Goal: Task Accomplishment & Management: Use online tool/utility

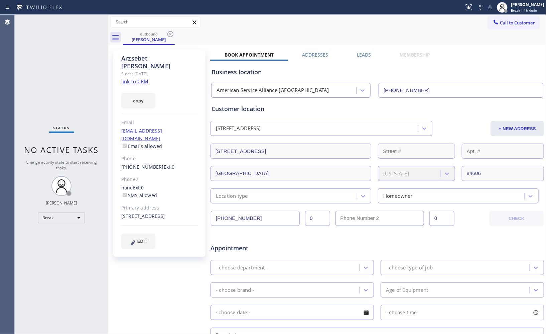
click at [522, 15] on div "Call to Customer Outbound call Location American Service Alliance [GEOGRAPHIC_D…" at bounding box center [327, 22] width 438 height 15
click at [537, 8] on span "Break | 1h 4min" at bounding box center [524, 10] width 26 height 5
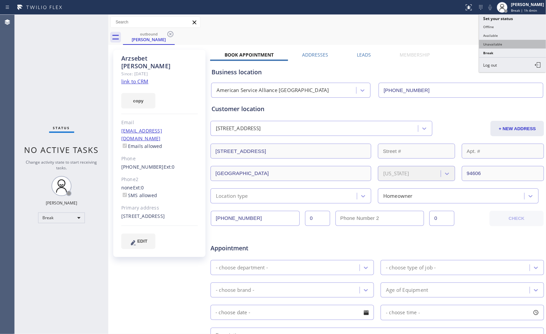
click at [493, 48] on button "Unavailable" at bounding box center [512, 44] width 67 height 9
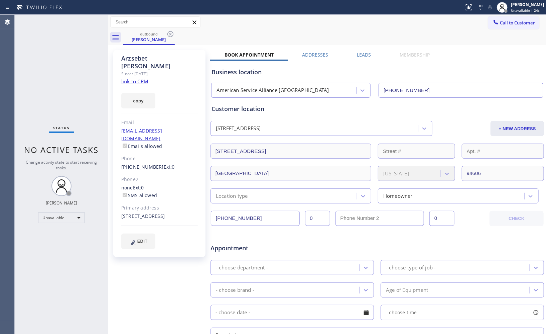
drag, startPoint x: 335, startPoint y: 28, endPoint x: 224, endPoint y: 41, distance: 111.1
click at [333, 28] on div "Call to Customer Outbound call Location American Service Alliance [GEOGRAPHIC_D…" at bounding box center [327, 22] width 438 height 15
click at [171, 37] on icon at bounding box center [170, 34] width 6 height 6
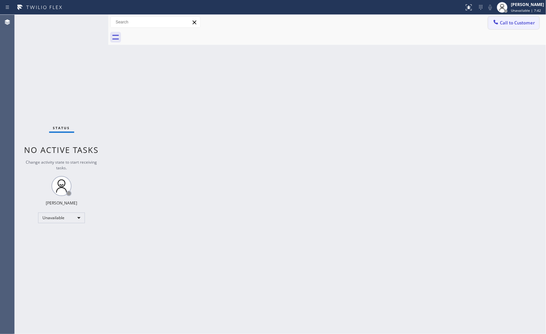
click at [512, 24] on span "Call to Customer" at bounding box center [517, 23] width 35 height 6
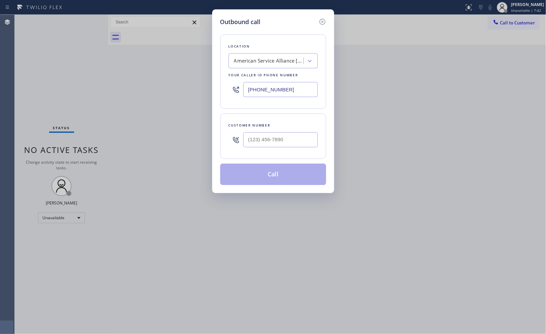
drag, startPoint x: 301, startPoint y: 88, endPoint x: 211, endPoint y: 60, distance: 94.4
click at [217, 65] on div "Outbound call Location American Service Alliance [GEOGRAPHIC_DATA] Your caller …" at bounding box center [273, 100] width 122 height 183
paste input "415) 548-9787"
type input "[PHONE_NUMBER]"
drag, startPoint x: 301, startPoint y: 139, endPoint x: 197, endPoint y: 124, distance: 105.0
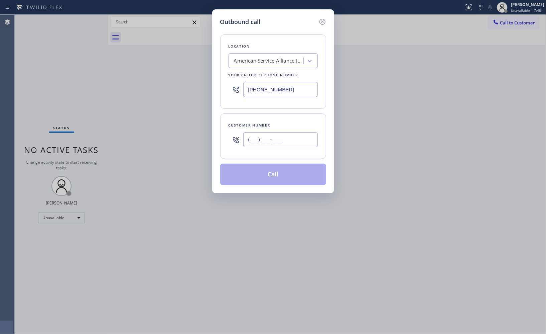
click at [203, 130] on div "Outbound call Location American Service Alliance [GEOGRAPHIC_DATA] Your caller …" at bounding box center [273, 167] width 546 height 334
paste input "415) 535-4744"
type input "[PHONE_NUMBER]"
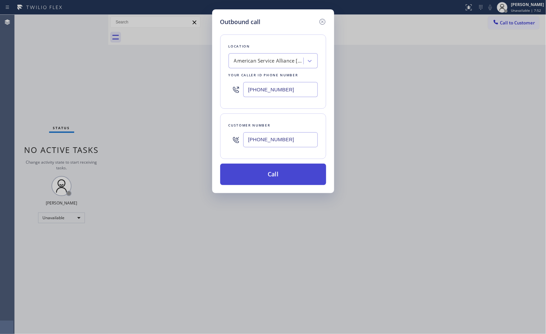
click at [279, 181] on button "Call" at bounding box center [273, 173] width 106 height 21
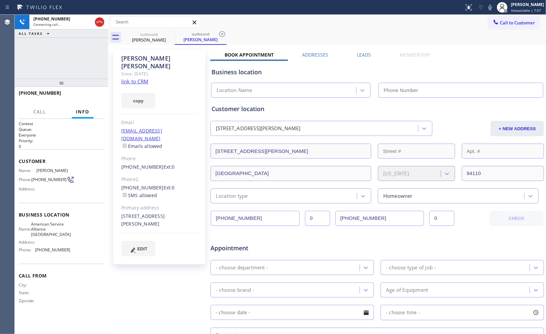
type input "[PHONE_NUMBER]"
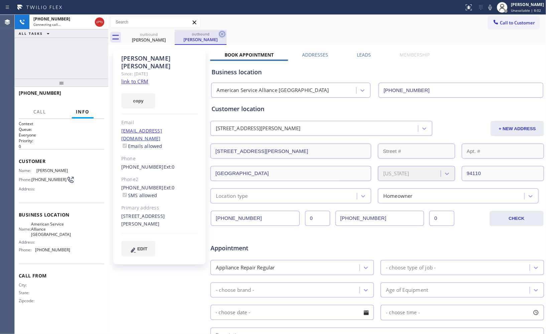
click at [221, 37] on icon at bounding box center [222, 34] width 6 height 6
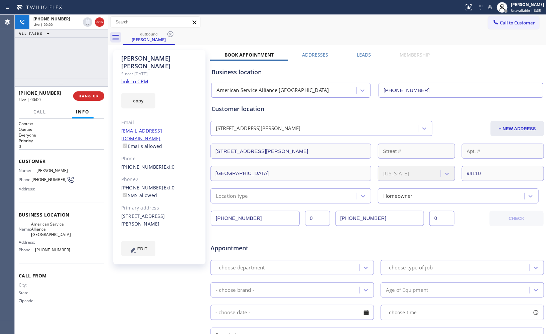
drag, startPoint x: 365, startPoint y: 27, endPoint x: 282, endPoint y: 51, distance: 86.3
click at [362, 28] on div "Call to Customer Outbound call Location American Service Alliance [GEOGRAPHIC_D…" at bounding box center [327, 22] width 438 height 12
click at [80, 95] on span "HANG UP" at bounding box center [89, 96] width 20 height 5
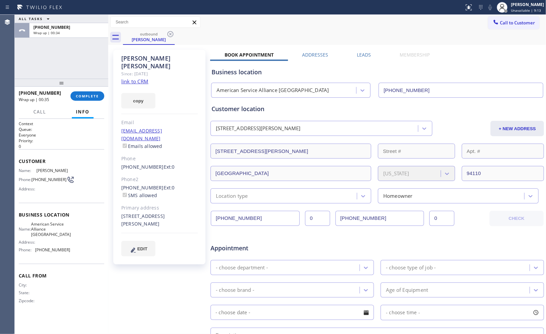
click at [330, 36] on div "outbound [PERSON_NAME]" at bounding box center [334, 37] width 423 height 15
click at [82, 92] on button "COMPLETE" at bounding box center [88, 95] width 34 height 9
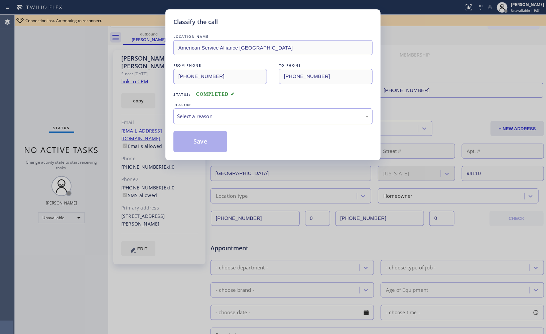
click at [221, 119] on div "Select a reason" at bounding box center [273, 116] width 192 height 8
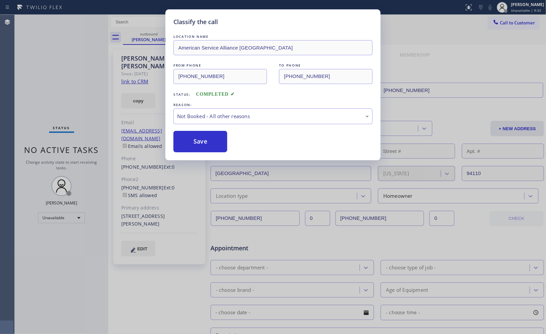
drag, startPoint x: 203, startPoint y: 135, endPoint x: 222, endPoint y: 34, distance: 102.6
click at [204, 132] on button "Save" at bounding box center [200, 141] width 54 height 21
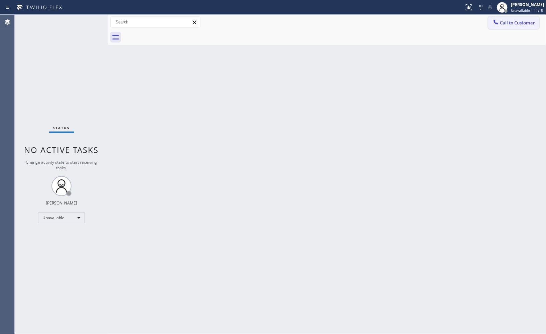
click at [526, 16] on button "Call to Customer" at bounding box center [513, 22] width 51 height 13
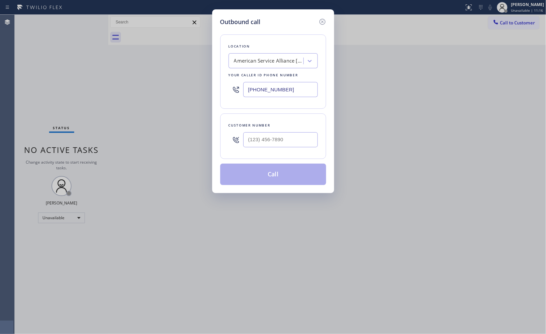
drag, startPoint x: 295, startPoint y: 87, endPoint x: 132, endPoint y: 1, distance: 184.5
click at [191, 51] on div "Outbound call Location American Service Alliance [GEOGRAPHIC_DATA] Your caller …" at bounding box center [273, 167] width 546 height 334
paste input "914) 873-0795"
type input "[PHONE_NUMBER]"
drag, startPoint x: 283, startPoint y: 144, endPoint x: 211, endPoint y: 127, distance: 74.3
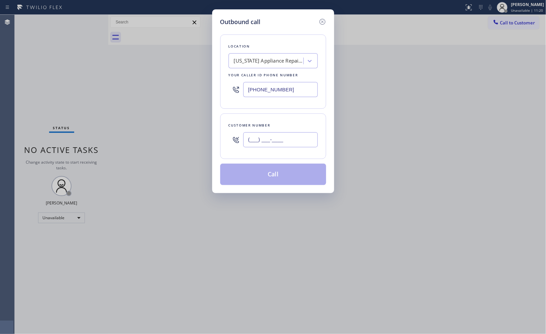
click at [226, 133] on div "Customer number (___) ___-____" at bounding box center [273, 135] width 106 height 45
paste input "917) 510-7863"
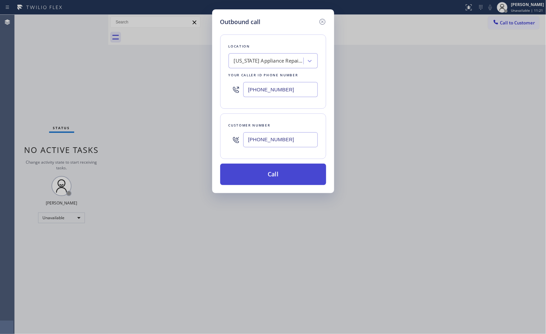
type input "[PHONE_NUMBER]"
click at [276, 182] on button "Call" at bounding box center [273, 173] width 106 height 21
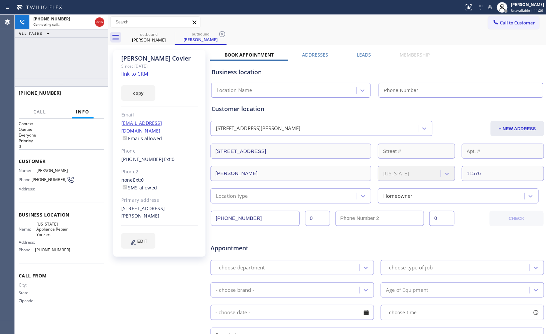
type input "[PHONE_NUMBER]"
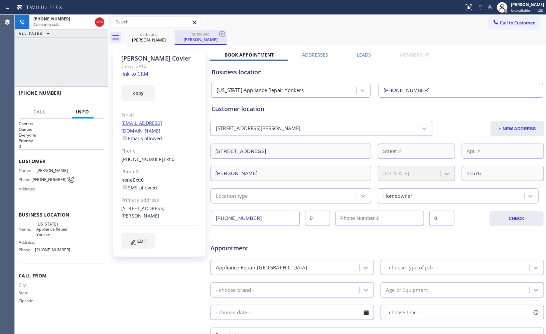
click at [218, 35] on div "outbound" at bounding box center [200, 33] width 50 height 5
click at [221, 34] on icon at bounding box center [222, 34] width 8 height 8
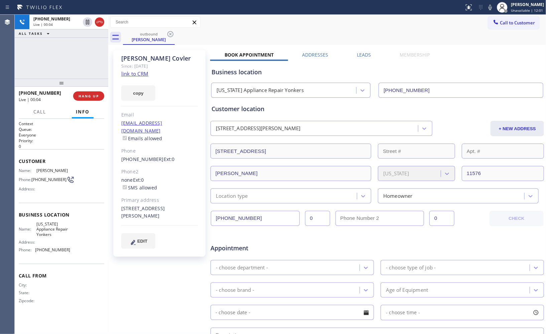
drag, startPoint x: 346, startPoint y: 57, endPoint x: 247, endPoint y: 63, distance: 98.4
click at [334, 57] on div "Book Appointment Addresses Leads Membership" at bounding box center [327, 55] width 234 height 9
click at [98, 98] on span "HANG UP" at bounding box center [89, 96] width 20 height 5
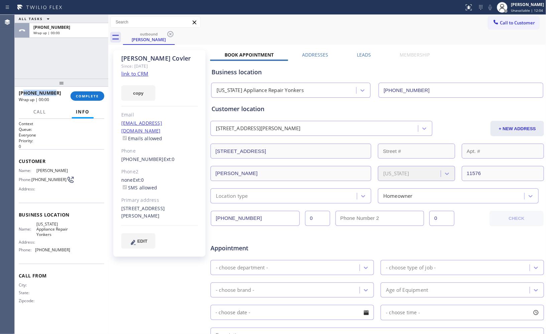
copy span "9175107863"
drag, startPoint x: 52, startPoint y: 92, endPoint x: 23, endPoint y: 92, distance: 29.1
click at [23, 92] on div "[PHONE_NUMBER]" at bounding box center [42, 93] width 47 height 6
drag, startPoint x: 502, startPoint y: 23, endPoint x: 410, endPoint y: 47, distance: 94.3
click at [501, 23] on span "Call to Customer" at bounding box center [517, 23] width 35 height 6
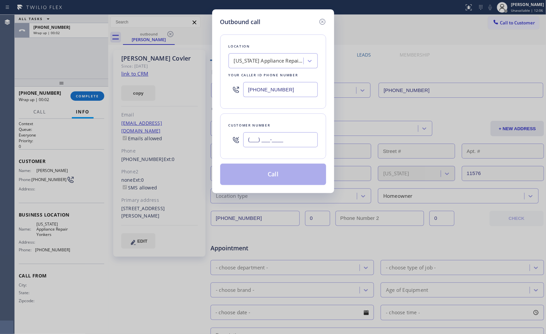
drag, startPoint x: 302, startPoint y: 136, endPoint x: 217, endPoint y: 115, distance: 87.8
click at [225, 128] on div "Customer number (___) ___-____" at bounding box center [273, 135] width 106 height 45
paste input "917) 510-7863"
type input "[PHONE_NUMBER]"
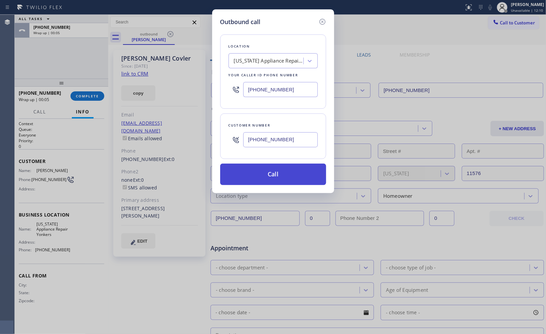
click at [289, 173] on button "Call" at bounding box center [273, 173] width 106 height 21
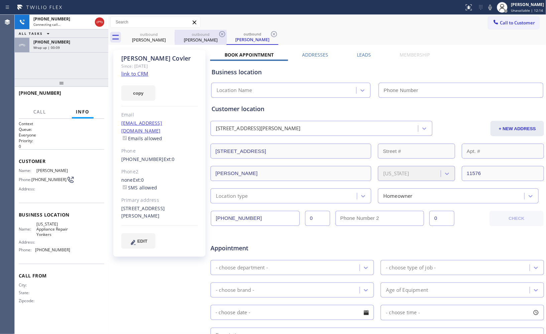
click at [195, 36] on div "outbound" at bounding box center [200, 34] width 50 height 5
type input "[PHONE_NUMBER]"
click at [222, 34] on icon at bounding box center [222, 34] width 6 height 6
type input "[PHONE_NUMBER]"
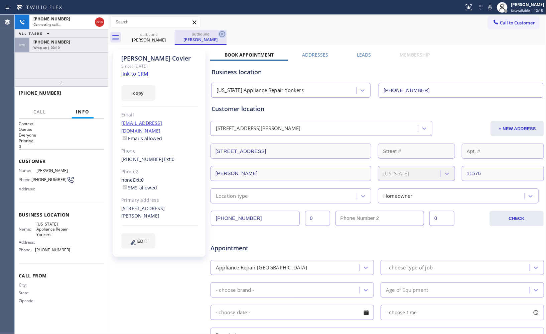
click at [221, 35] on icon at bounding box center [222, 34] width 8 height 8
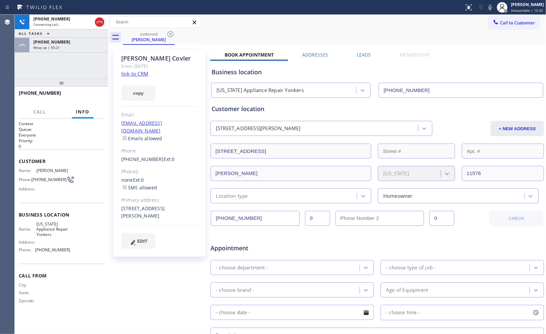
drag, startPoint x: 97, startPoint y: 21, endPoint x: 251, endPoint y: 169, distance: 213.2
click at [98, 22] on icon at bounding box center [100, 22] width 8 height 8
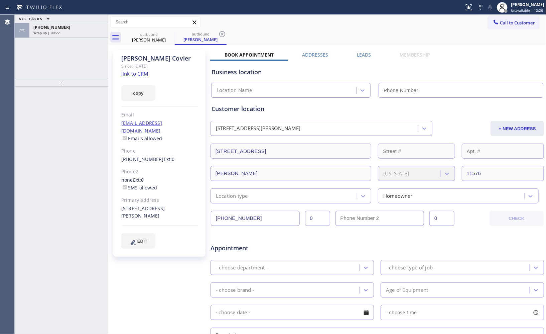
type input "[PHONE_NUMBER]"
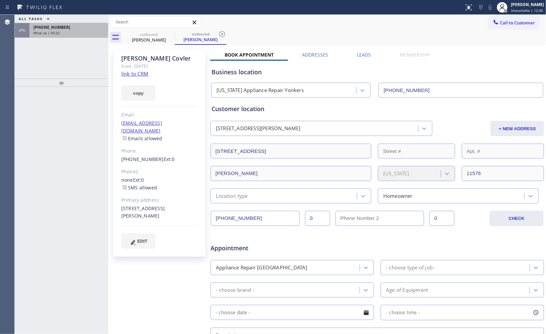
click at [83, 29] on div "[PHONE_NUMBER]" at bounding box center [68, 27] width 71 height 6
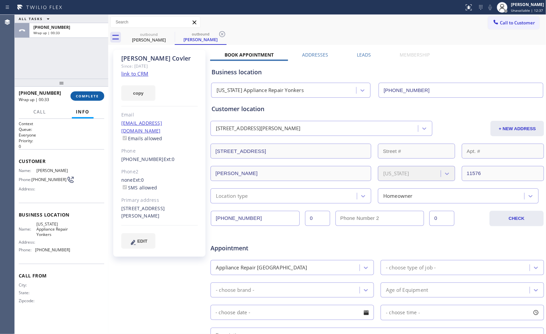
click at [90, 95] on span "COMPLETE" at bounding box center [87, 96] width 23 height 5
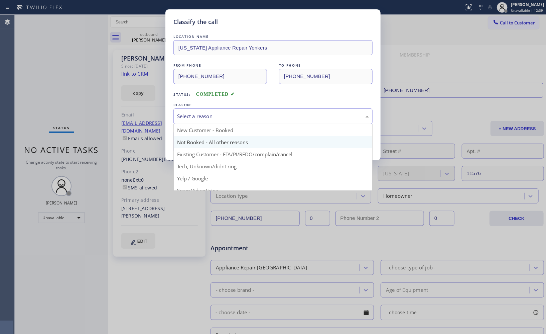
drag, startPoint x: 257, startPoint y: 120, endPoint x: 202, endPoint y: 139, distance: 58.7
click at [254, 120] on div "Select a reason" at bounding box center [272, 116] width 199 height 16
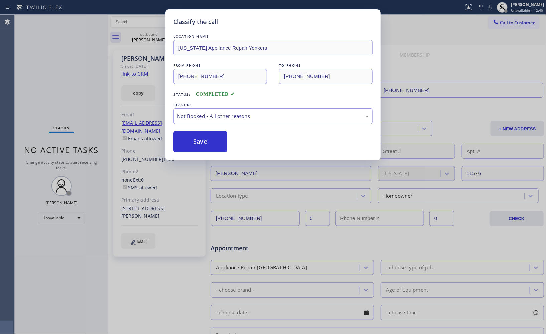
click at [201, 140] on button "Save" at bounding box center [200, 141] width 54 height 21
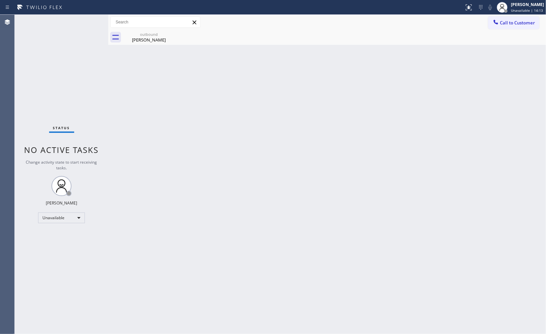
click at [341, 128] on div "Back to Dashboard Change Sender ID Customers Technicians Select a contact Outbo…" at bounding box center [327, 174] width 438 height 319
click at [141, 38] on div "[PERSON_NAME]" at bounding box center [149, 40] width 50 height 6
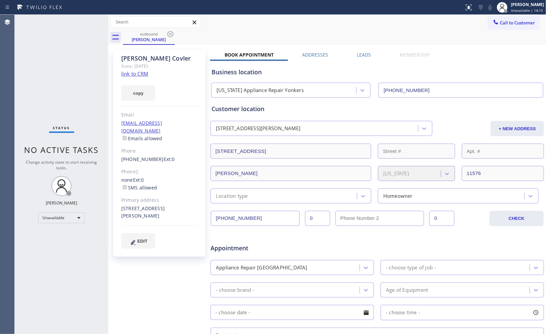
drag, startPoint x: 172, startPoint y: 35, endPoint x: 208, endPoint y: 0, distance: 49.9
click at [172, 35] on icon at bounding box center [170, 34] width 8 height 8
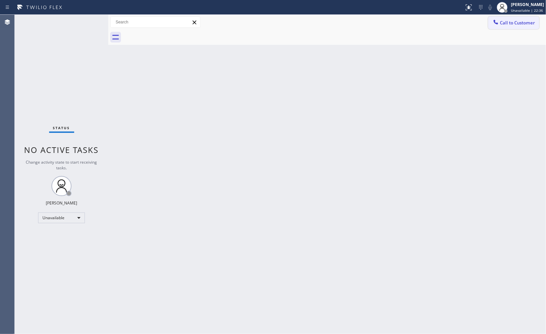
click at [506, 17] on button "Call to Customer" at bounding box center [513, 22] width 51 height 13
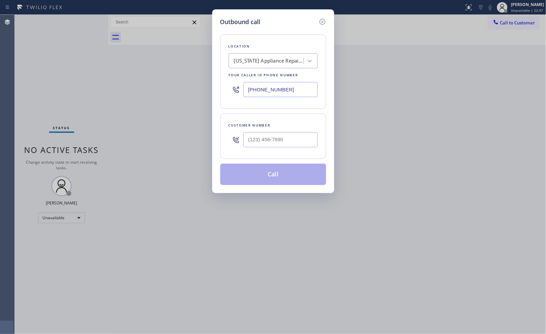
drag, startPoint x: 306, startPoint y: 86, endPoint x: 196, endPoint y: 48, distance: 116.6
click at [215, 60] on div "Outbound call Location [US_STATE] Appliance Repair Yonkers Your caller id phone…" at bounding box center [273, 100] width 122 height 183
paste input "510) 756-4242"
type input "[PHONE_NUMBER]"
drag, startPoint x: 289, startPoint y: 139, endPoint x: 191, endPoint y: 116, distance: 100.7
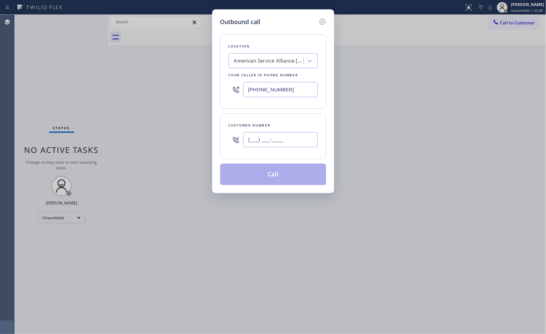
click at [207, 138] on div "Outbound call Location American Service Alliance [GEOGRAPHIC_DATA] Your caller …" at bounding box center [273, 167] width 546 height 334
paste input "510) 467-8903"
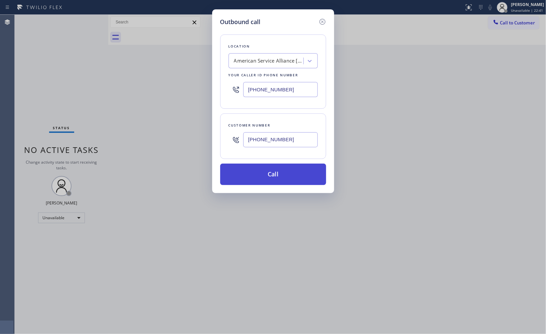
type input "[PHONE_NUMBER]"
click at [268, 169] on button "Call" at bounding box center [273, 173] width 106 height 21
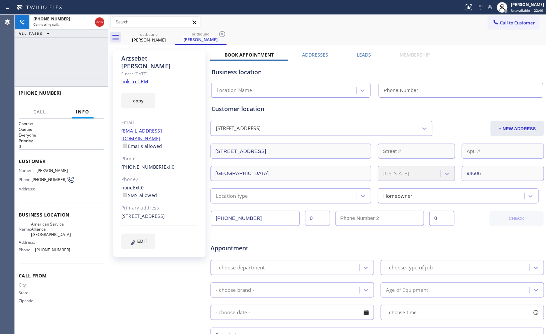
type input "[PHONE_NUMBER]"
click at [224, 33] on icon at bounding box center [222, 34] width 8 height 8
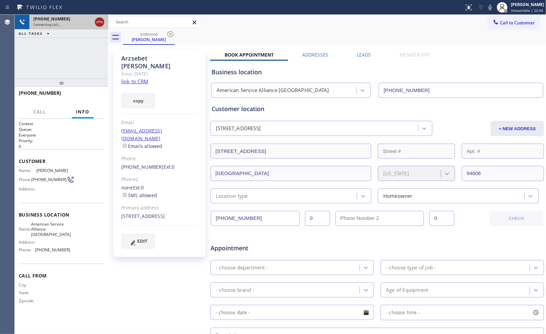
click at [98, 22] on icon at bounding box center [100, 22] width 8 height 8
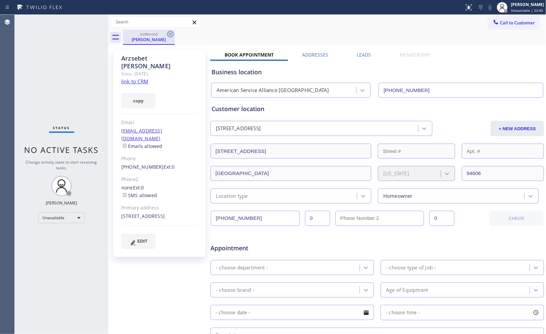
click at [168, 35] on icon at bounding box center [170, 34] width 6 height 6
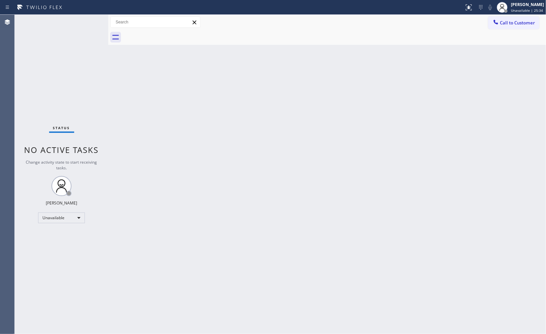
drag, startPoint x: 507, startPoint y: 25, endPoint x: 270, endPoint y: 64, distance: 239.8
click at [503, 25] on span "Call to Customer" at bounding box center [517, 23] width 35 height 6
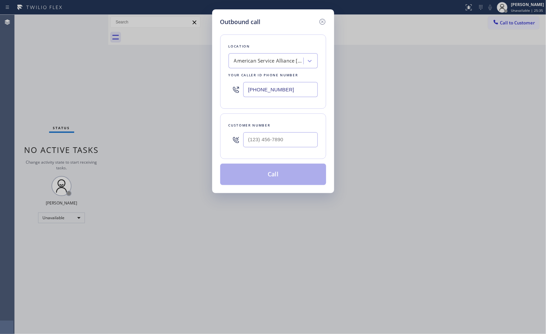
drag, startPoint x: 298, startPoint y: 91, endPoint x: 163, endPoint y: 49, distance: 141.3
click at [184, 63] on div "Outbound call Location American Service Alliance [GEOGRAPHIC_DATA] Your caller …" at bounding box center [273, 167] width 546 height 334
paste input "62) 358-5959"
type input "[PHONE_NUMBER]"
drag, startPoint x: 300, startPoint y: 133, endPoint x: 193, endPoint y: 104, distance: 111.1
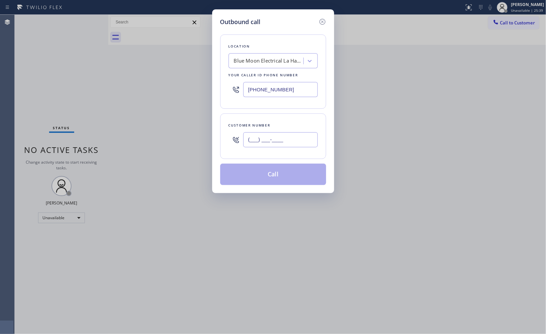
click at [203, 130] on div "Outbound call Location Blue Moon Electrical La Habra Your caller id phone numbe…" at bounding box center [273, 167] width 546 height 334
paste input "562) 587-2926"
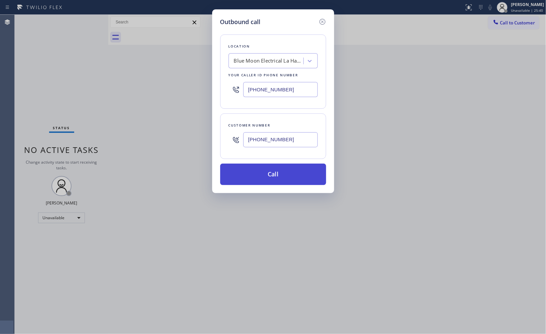
type input "[PHONE_NUMBER]"
drag, startPoint x: 286, startPoint y: 169, endPoint x: 300, endPoint y: 223, distance: 56.2
click at [286, 169] on button "Call" at bounding box center [273, 173] width 106 height 21
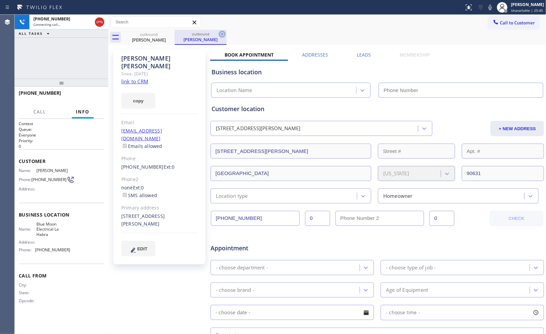
click at [223, 36] on icon at bounding box center [222, 34] width 6 height 6
type input "[PHONE_NUMBER]"
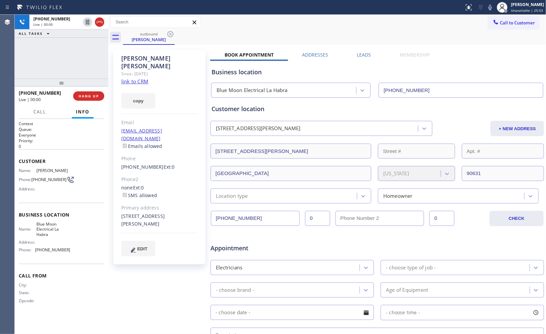
drag, startPoint x: 92, startPoint y: 96, endPoint x: 94, endPoint y: 90, distance: 7.1
click at [92, 96] on span "HANG UP" at bounding box center [89, 96] width 20 height 5
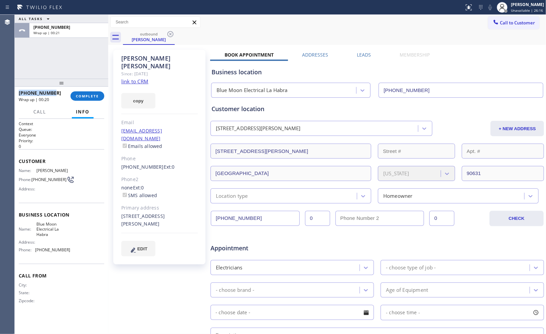
drag, startPoint x: 57, startPoint y: 94, endPoint x: 17, endPoint y: 93, distance: 40.5
click at [17, 93] on div "[PHONE_NUMBER] Wrap up | 00:20 COMPLETE" at bounding box center [62, 96] width 94 height 19
copy span "[PHONE_NUMBER]"
click at [90, 93] on button "COMPLETE" at bounding box center [88, 95] width 34 height 9
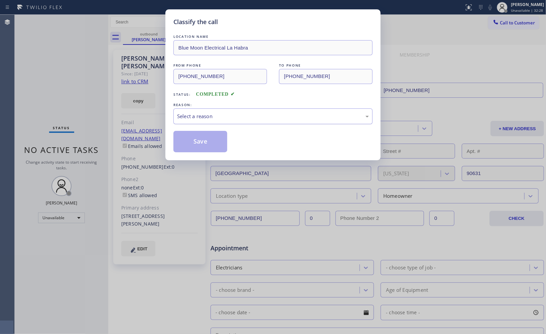
drag, startPoint x: 239, startPoint y: 119, endPoint x: 235, endPoint y: 123, distance: 6.0
click at [239, 119] on div "Select a reason" at bounding box center [273, 116] width 192 height 8
click at [208, 144] on button "Save" at bounding box center [200, 141] width 54 height 21
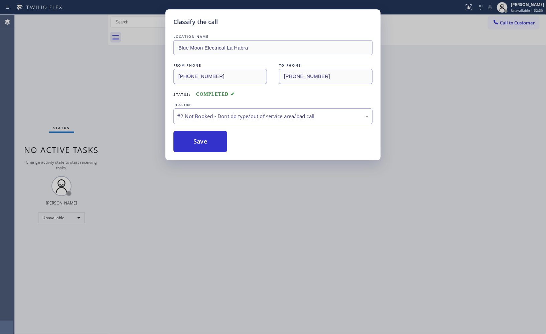
click at [507, 24] on div "Classify the call LOCATION NAME Blue Moon Electrical La Habra FROM PHONE [PHONE…" at bounding box center [273, 167] width 546 height 334
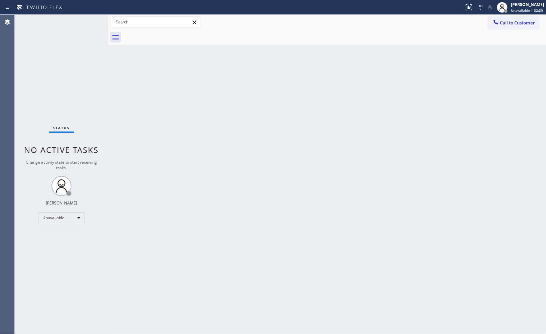
click at [507, 24] on span "Call to Customer" at bounding box center [517, 23] width 35 height 6
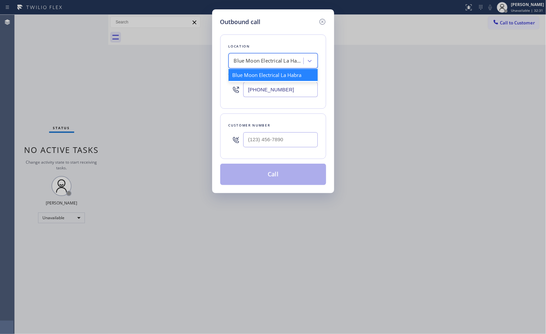
click at [254, 64] on div "Blue Moon Electrical La Habra" at bounding box center [269, 61] width 70 height 8
paste input "Blue Moon Electrical [PERSON_NAME][GEOGRAPHIC_DATA]"
type input "Blue Moon Electrical [PERSON_NAME][GEOGRAPHIC_DATA]"
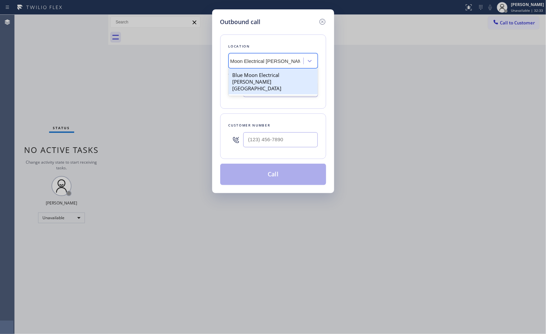
click at [271, 80] on div "Blue Moon Electrical [PERSON_NAME][GEOGRAPHIC_DATA]" at bounding box center [273, 81] width 89 height 25
type input "[PHONE_NUMBER]"
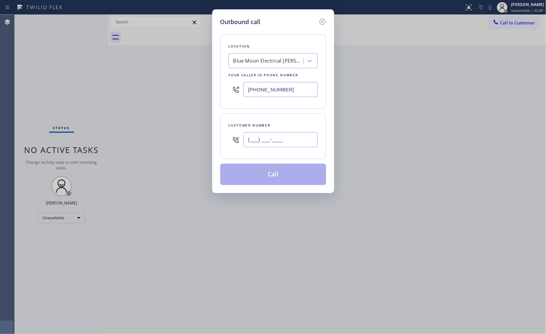
drag, startPoint x: 298, startPoint y: 137, endPoint x: 203, endPoint y: 123, distance: 96.0
click at [203, 123] on div "Outbound call Location Blue Moon Electrical [PERSON_NAME][GEOGRAPHIC_DATA] Your…" at bounding box center [273, 167] width 546 height 334
paste input "310) 531-3210"
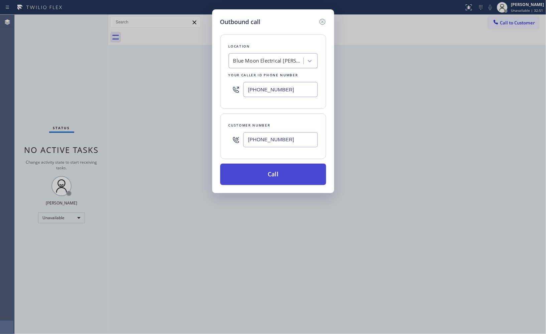
click at [258, 176] on button "Call" at bounding box center [273, 173] width 106 height 21
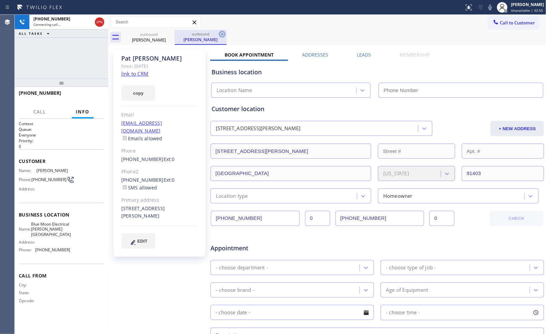
click at [222, 34] on icon at bounding box center [222, 34] width 6 height 6
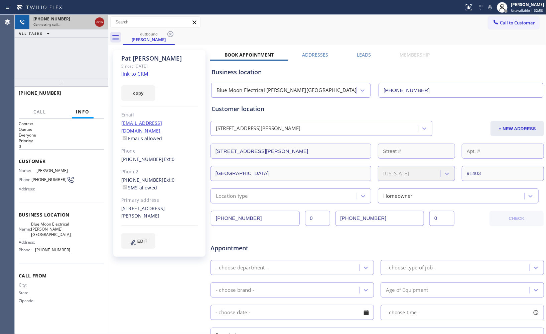
click at [97, 22] on icon at bounding box center [100, 22] width 8 height 8
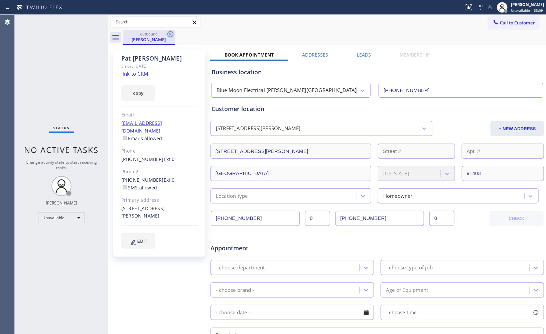
click at [169, 34] on icon at bounding box center [170, 34] width 6 height 6
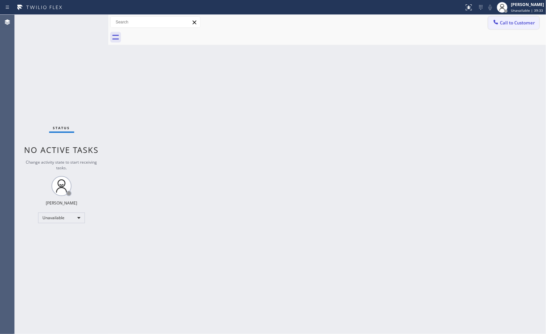
click at [525, 25] on span "Call to Customer" at bounding box center [517, 23] width 35 height 6
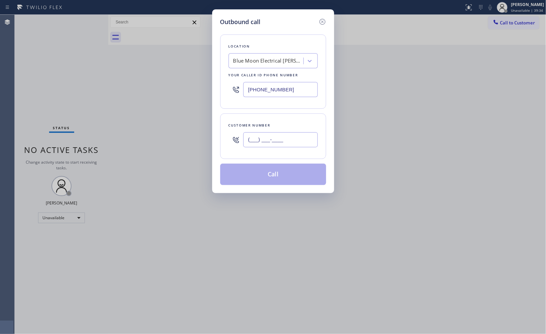
drag, startPoint x: 304, startPoint y: 143, endPoint x: 228, endPoint y: 135, distance: 76.6
click at [229, 135] on div "(___) ___-____" at bounding box center [273, 140] width 89 height 22
paste input "323) 393-2108"
type input "[PHONE_NUMBER]"
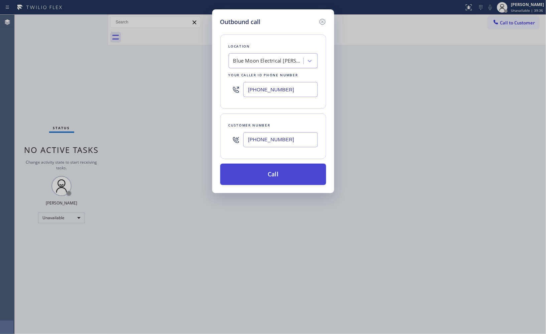
click at [286, 175] on button "Call" at bounding box center [273, 173] width 106 height 21
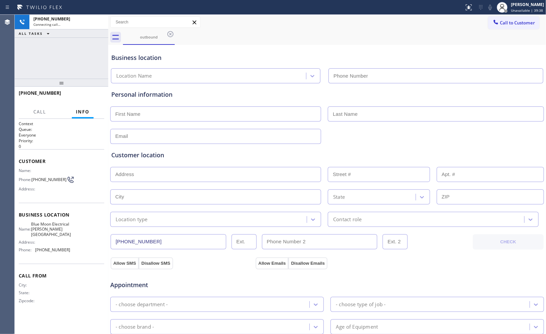
type input "[PHONE_NUMBER]"
drag, startPoint x: 65, startPoint y: 93, endPoint x: 25, endPoint y: 90, distance: 39.8
click at [25, 90] on div "[PHONE_NUMBER]" at bounding box center [59, 93] width 81 height 6
copy span "3233932108"
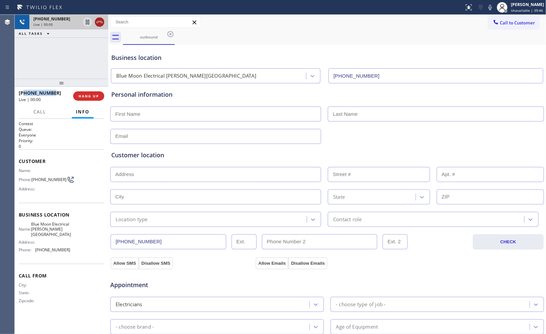
click at [101, 22] on icon at bounding box center [100, 22] width 8 height 8
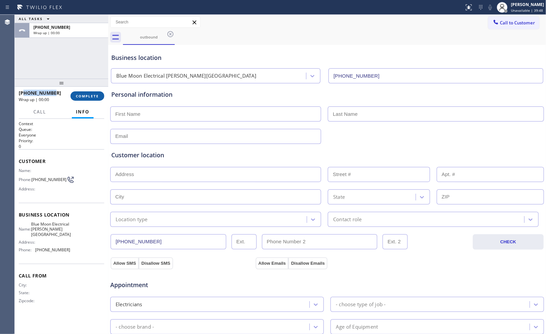
click at [83, 98] on button "COMPLETE" at bounding box center [88, 95] width 34 height 9
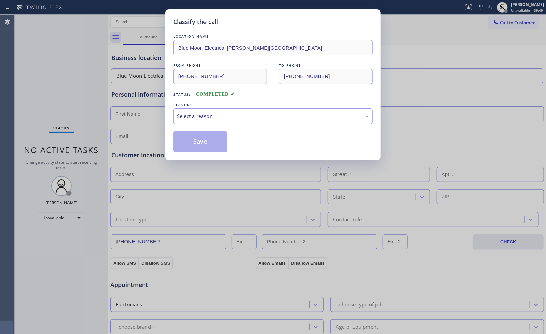
click at [246, 122] on div "Select a reason" at bounding box center [272, 116] width 199 height 16
click at [201, 140] on button "Save" at bounding box center [200, 141] width 54 height 21
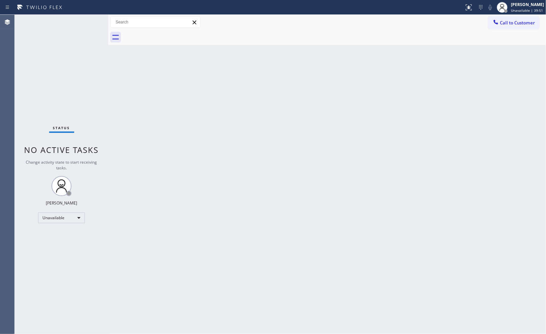
click at [512, 24] on span "Call to Customer" at bounding box center [517, 23] width 35 height 6
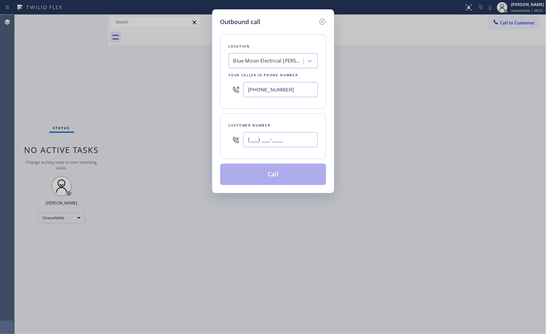
drag, startPoint x: 281, startPoint y: 141, endPoint x: 201, endPoint y: 135, distance: 80.4
click at [205, 137] on div "Outbound call Location Blue Moon Electrical [PERSON_NAME][GEOGRAPHIC_DATA] Your…" at bounding box center [273, 167] width 546 height 334
paste input "323) 393-2108"
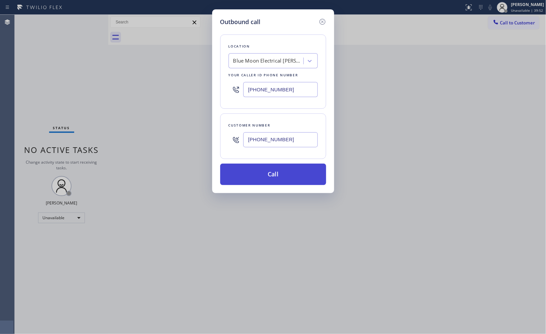
type input "[PHONE_NUMBER]"
click at [277, 181] on button "Call" at bounding box center [273, 173] width 106 height 21
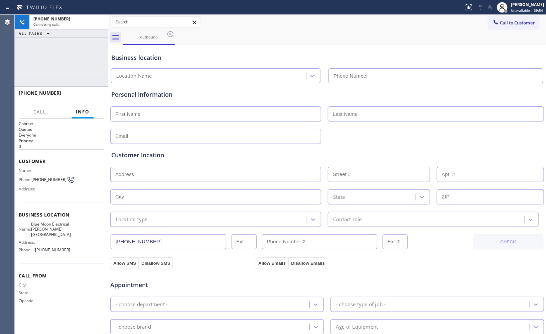
type input "[PHONE_NUMBER]"
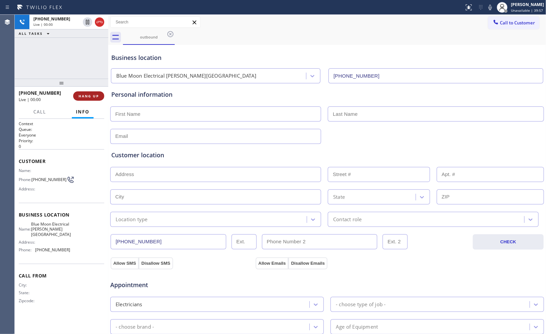
click at [85, 100] on button "HANG UP" at bounding box center [88, 95] width 31 height 9
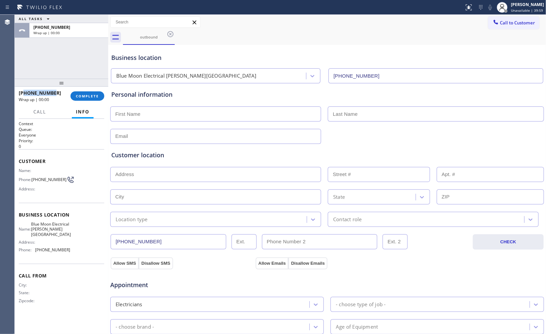
copy span "3233932108"
drag, startPoint x: 49, startPoint y: 93, endPoint x: 25, endPoint y: 92, distance: 24.8
click at [25, 92] on div "[PHONE_NUMBER]" at bounding box center [42, 93] width 47 height 6
click at [89, 96] on span "COMPLETE" at bounding box center [87, 96] width 23 height 5
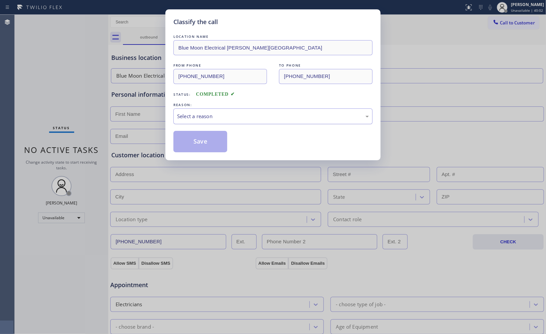
click at [261, 124] on div "Select a reason" at bounding box center [272, 116] width 199 height 16
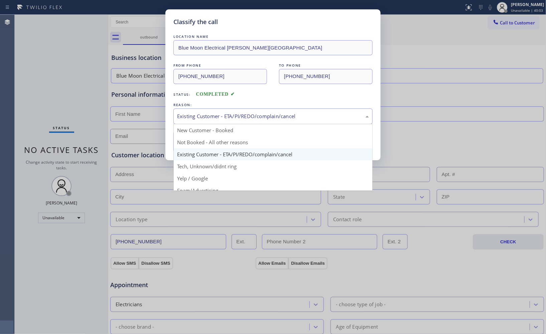
click at [211, 118] on div "Existing Customer - ETA/PI/REDO/complain/cancel" at bounding box center [273, 116] width 192 height 8
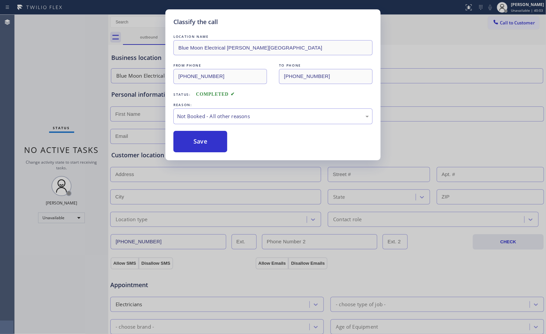
click at [203, 145] on button "Save" at bounding box center [200, 141] width 54 height 21
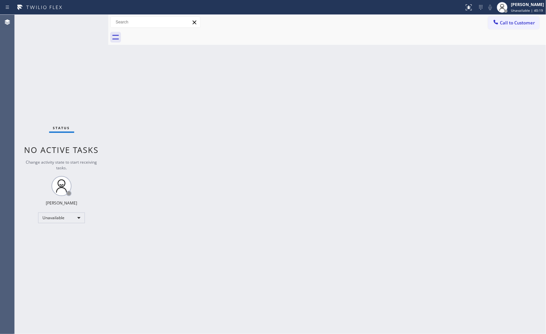
drag, startPoint x: 508, startPoint y: 24, endPoint x: 328, endPoint y: 136, distance: 211.8
click at [506, 25] on span "Call to Customer" at bounding box center [517, 23] width 35 height 6
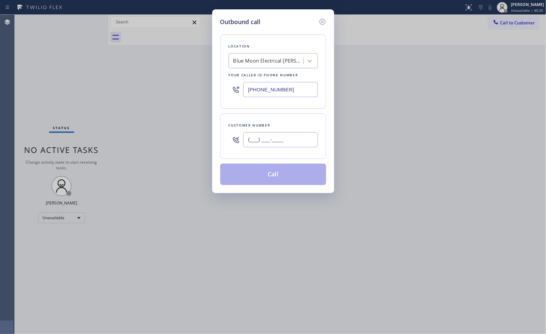
drag, startPoint x: 290, startPoint y: 141, endPoint x: 214, endPoint y: 146, distance: 75.7
click at [214, 146] on div "Outbound call Location Blue Moon Electrical [PERSON_NAME][GEOGRAPHIC_DATA] Your…" at bounding box center [273, 100] width 122 height 183
paste input "323) 393-2108"
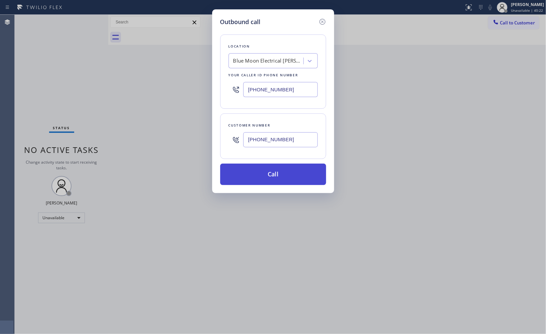
type input "[PHONE_NUMBER]"
click at [289, 176] on button "Call" at bounding box center [273, 173] width 106 height 21
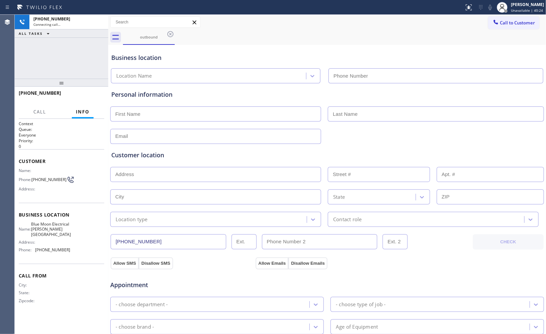
type input "[PHONE_NUMBER]"
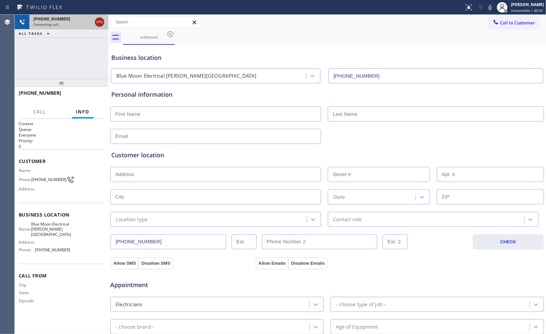
click at [100, 23] on icon at bounding box center [100, 22] width 8 height 8
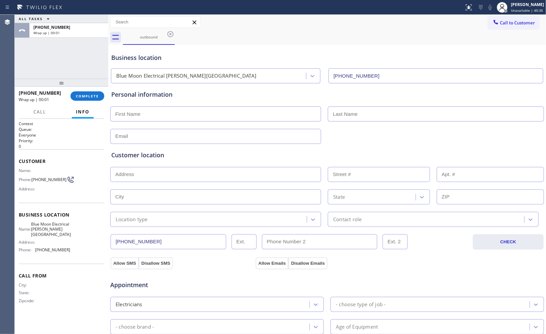
drag, startPoint x: 93, startPoint y: 96, endPoint x: 89, endPoint y: 65, distance: 30.6
click at [92, 96] on span "COMPLETE" at bounding box center [87, 96] width 23 height 5
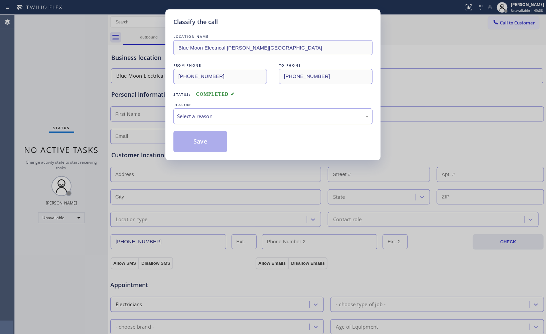
click at [213, 119] on div "Select a reason" at bounding box center [273, 116] width 192 height 8
click at [201, 146] on button "Save" at bounding box center [200, 141] width 54 height 21
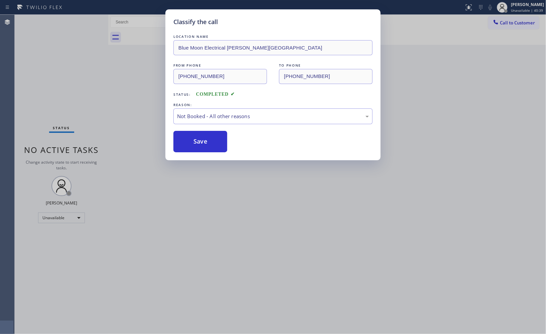
click at [89, 67] on div "Classify the call LOCATION NAME Blue Moon Electrical [PERSON_NAME][GEOGRAPHIC_D…" at bounding box center [273, 167] width 546 height 334
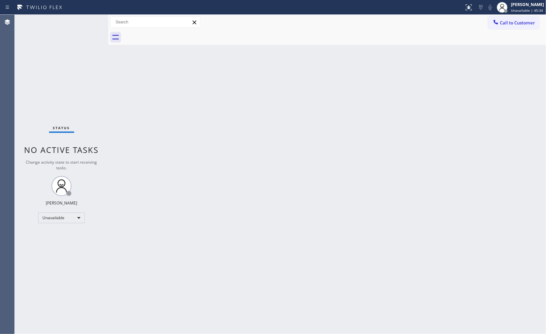
drag, startPoint x: 503, startPoint y: 24, endPoint x: 286, endPoint y: 53, distance: 218.1
click at [502, 24] on span "Call to Customer" at bounding box center [517, 23] width 35 height 6
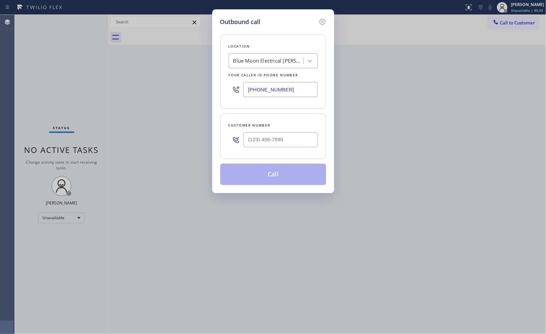
drag, startPoint x: 294, startPoint y: 86, endPoint x: 218, endPoint y: 76, distance: 77.3
click at [218, 76] on div "Outbound call Location Blue Moon Electrical [PERSON_NAME][GEOGRAPHIC_DATA] Your…" at bounding box center [273, 100] width 122 height 183
paste input "949) 506-4330"
type input "[PHONE_NUMBER]"
drag, startPoint x: 295, startPoint y: 139, endPoint x: 217, endPoint y: 132, distance: 77.9
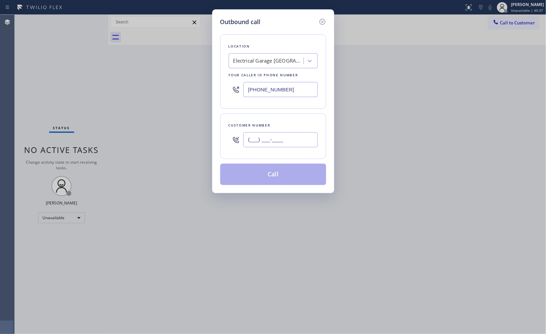
click at [222, 137] on div "Customer number (___) ___-____" at bounding box center [273, 135] width 106 height 45
paste input "949) 795-9524"
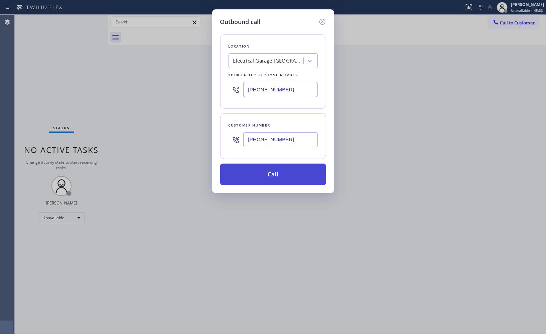
type input "[PHONE_NUMBER]"
click at [287, 171] on button "Call" at bounding box center [273, 173] width 106 height 21
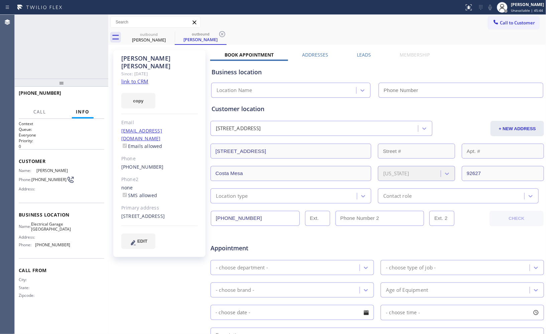
type input "[PHONE_NUMBER]"
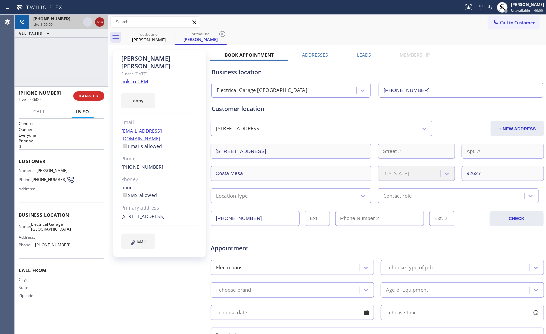
click at [97, 23] on icon at bounding box center [100, 22] width 6 height 2
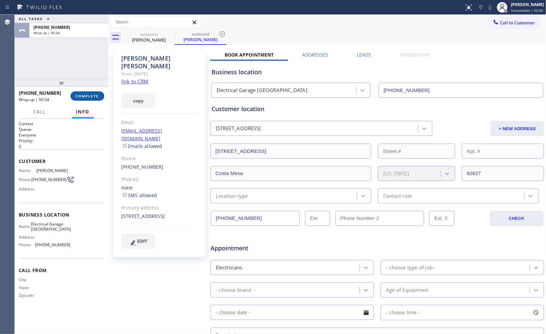
click at [91, 96] on span "COMPLETE" at bounding box center [87, 96] width 23 height 5
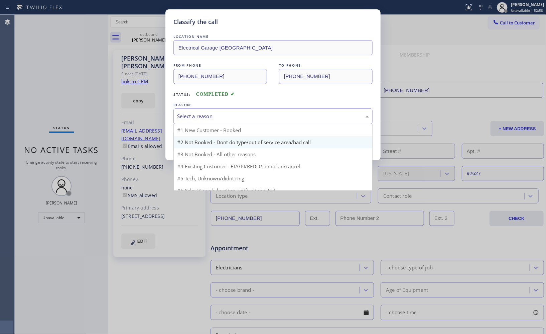
drag, startPoint x: 285, startPoint y: 119, endPoint x: 205, endPoint y: 143, distance: 83.2
click at [270, 122] on div "Select a reason" at bounding box center [272, 116] width 199 height 16
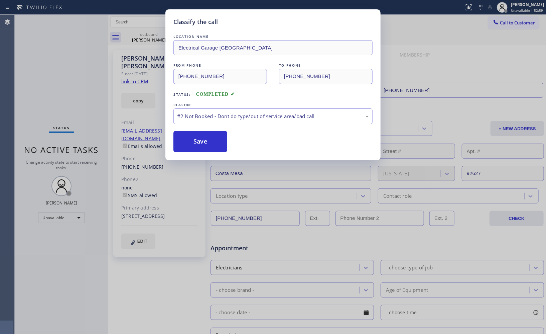
click at [205, 144] on button "Save" at bounding box center [200, 141] width 54 height 21
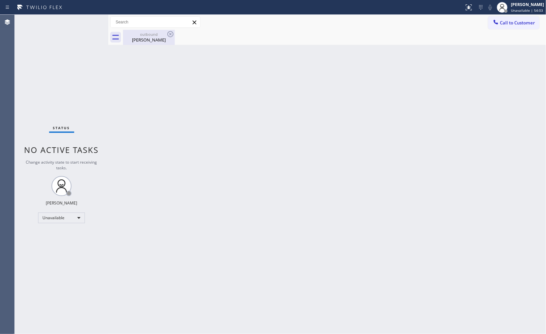
click at [155, 39] on div "[PERSON_NAME]" at bounding box center [149, 40] width 50 height 6
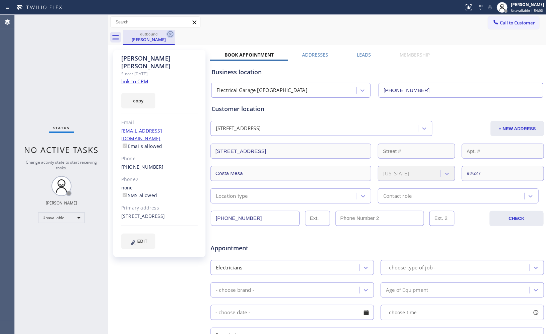
click at [174, 34] on icon at bounding box center [170, 34] width 8 height 8
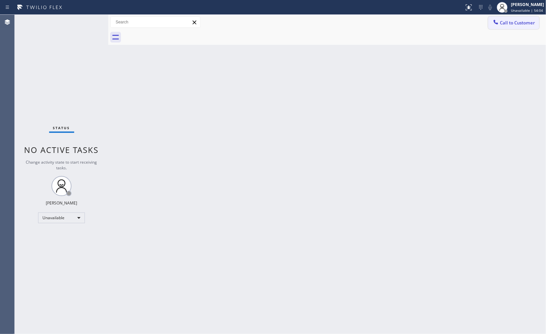
click at [508, 27] on button "Call to Customer" at bounding box center [513, 22] width 51 height 13
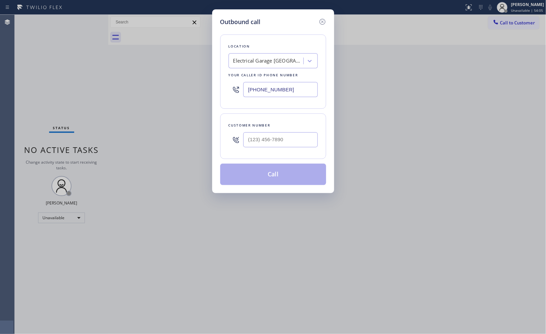
drag, startPoint x: 255, startPoint y: 91, endPoint x: 146, endPoint y: 51, distance: 115.4
click at [178, 75] on div "Outbound call Location Electrical Garage [GEOGRAPHIC_DATA] Your caller id phone…" at bounding box center [273, 167] width 546 height 334
paste input "415) 727-884"
type input "[PHONE_NUMBER]"
drag, startPoint x: 272, startPoint y: 140, endPoint x: 221, endPoint y: 130, distance: 51.3
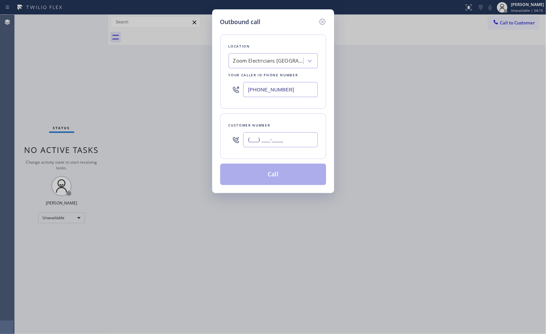
click at [224, 134] on div "Customer number (___) ___-____" at bounding box center [273, 135] width 106 height 45
paste input "415) 818-5654"
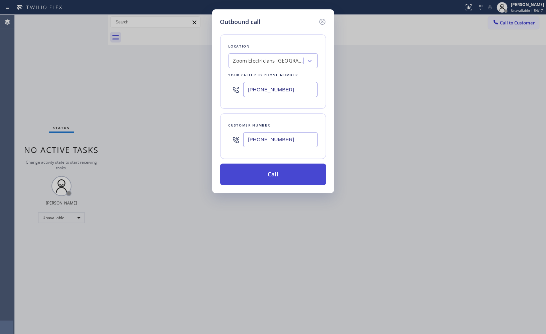
type input "[PHONE_NUMBER]"
click at [281, 176] on button "Call" at bounding box center [273, 173] width 106 height 21
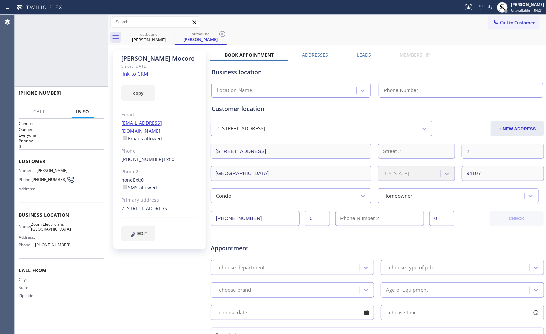
type input "[PHONE_NUMBER]"
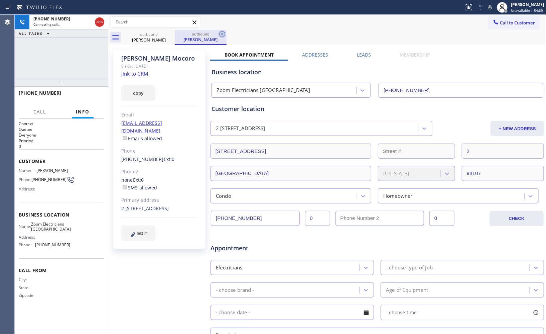
click at [222, 35] on icon at bounding box center [222, 34] width 8 height 8
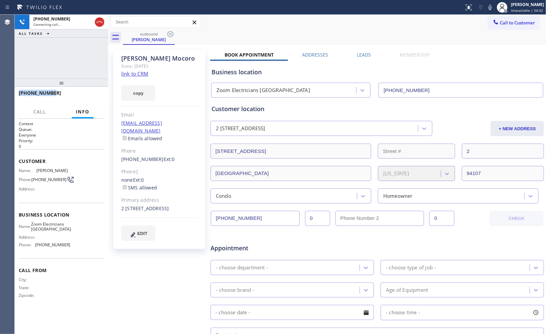
drag, startPoint x: 55, startPoint y: 93, endPoint x: 16, endPoint y: 89, distance: 39.6
click at [16, 89] on div "[PHONE_NUMBER]" at bounding box center [62, 96] width 94 height 19
copy span "[PHONE_NUMBER]"
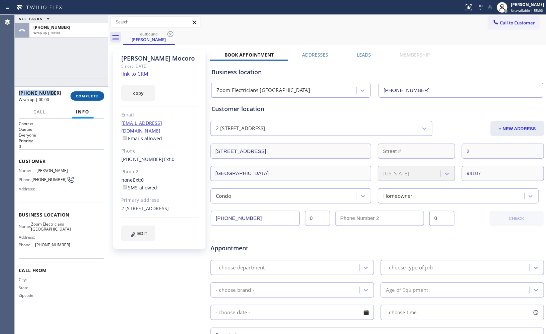
click at [88, 96] on span "COMPLETE" at bounding box center [87, 96] width 23 height 5
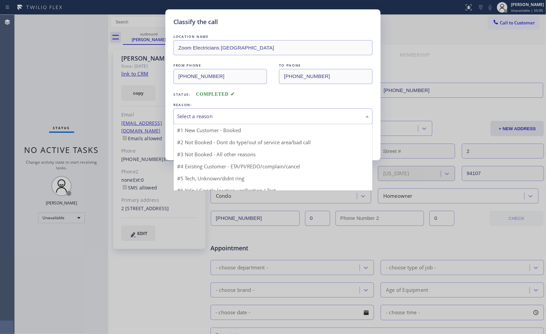
click at [251, 118] on div "Select a reason" at bounding box center [273, 116] width 192 height 8
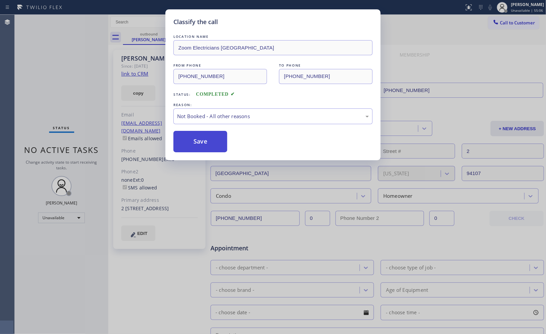
click at [199, 146] on button "Save" at bounding box center [200, 141] width 54 height 21
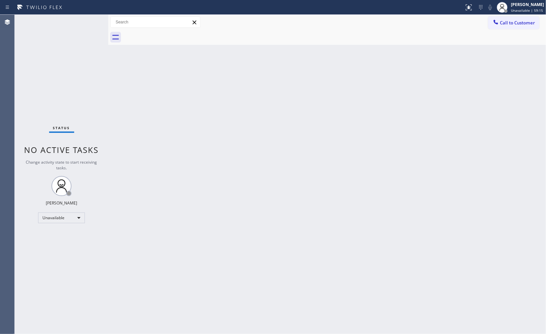
click at [444, 116] on div "Back to Dashboard Change Sender ID Customers Technicians Select a contact Outbo…" at bounding box center [327, 174] width 438 height 319
